Goal: Find specific page/section: Find specific page/section

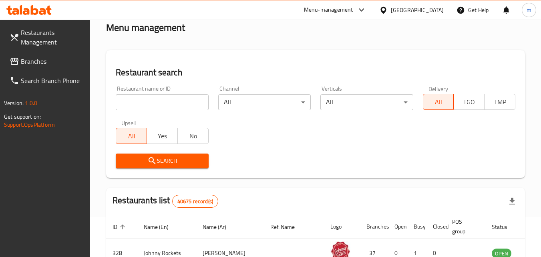
scroll to position [40, 0]
click at [405, 11] on div "[GEOGRAPHIC_DATA]" at bounding box center [417, 10] width 53 height 9
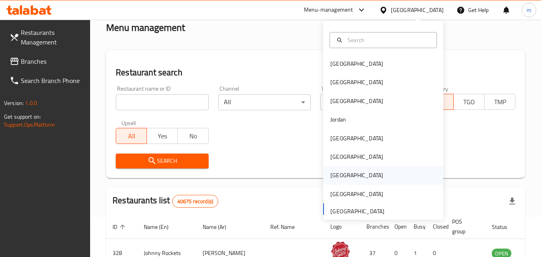
click at [344, 171] on div "[GEOGRAPHIC_DATA]" at bounding box center [357, 175] width 66 height 18
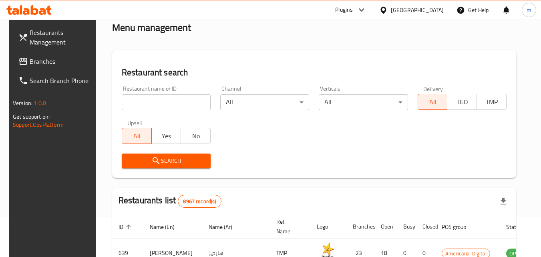
click at [39, 50] on link "Restaurants Management" at bounding box center [55, 37] width 87 height 29
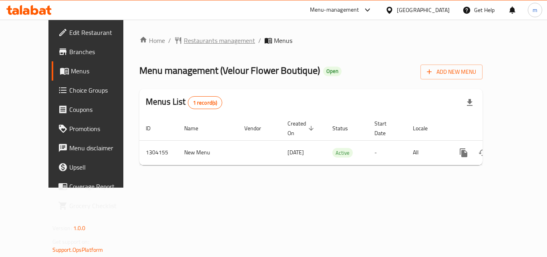
click at [184, 41] on span "Restaurants management" at bounding box center [219, 41] width 71 height 10
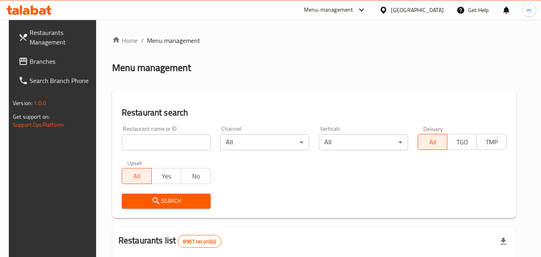
click at [391, 13] on div at bounding box center [385, 10] width 12 height 9
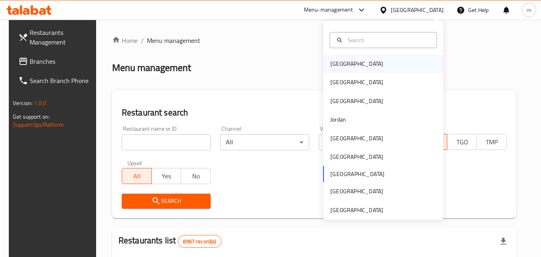
click at [335, 65] on div "[GEOGRAPHIC_DATA]" at bounding box center [356, 63] width 53 height 9
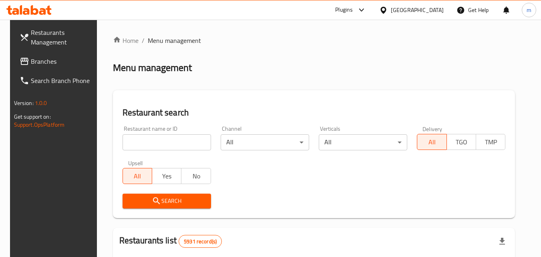
click at [38, 58] on span "Branches" at bounding box center [62, 61] width 63 height 10
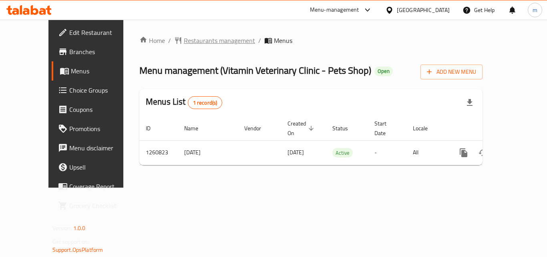
click at [184, 40] on span "Restaurants management" at bounding box center [219, 41] width 71 height 10
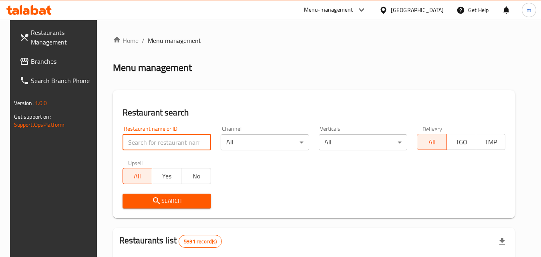
click at [161, 141] on input "search" at bounding box center [167, 142] width 89 height 16
paste input "684813"
type input "684813"
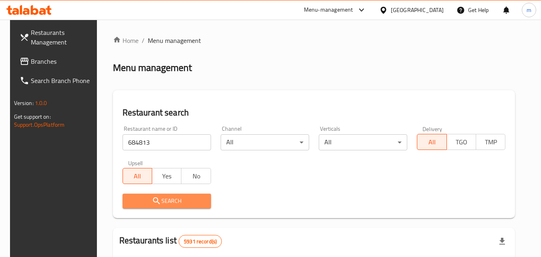
click at [179, 193] on button "Search" at bounding box center [167, 200] width 89 height 15
